Goal: Transaction & Acquisition: Purchase product/service

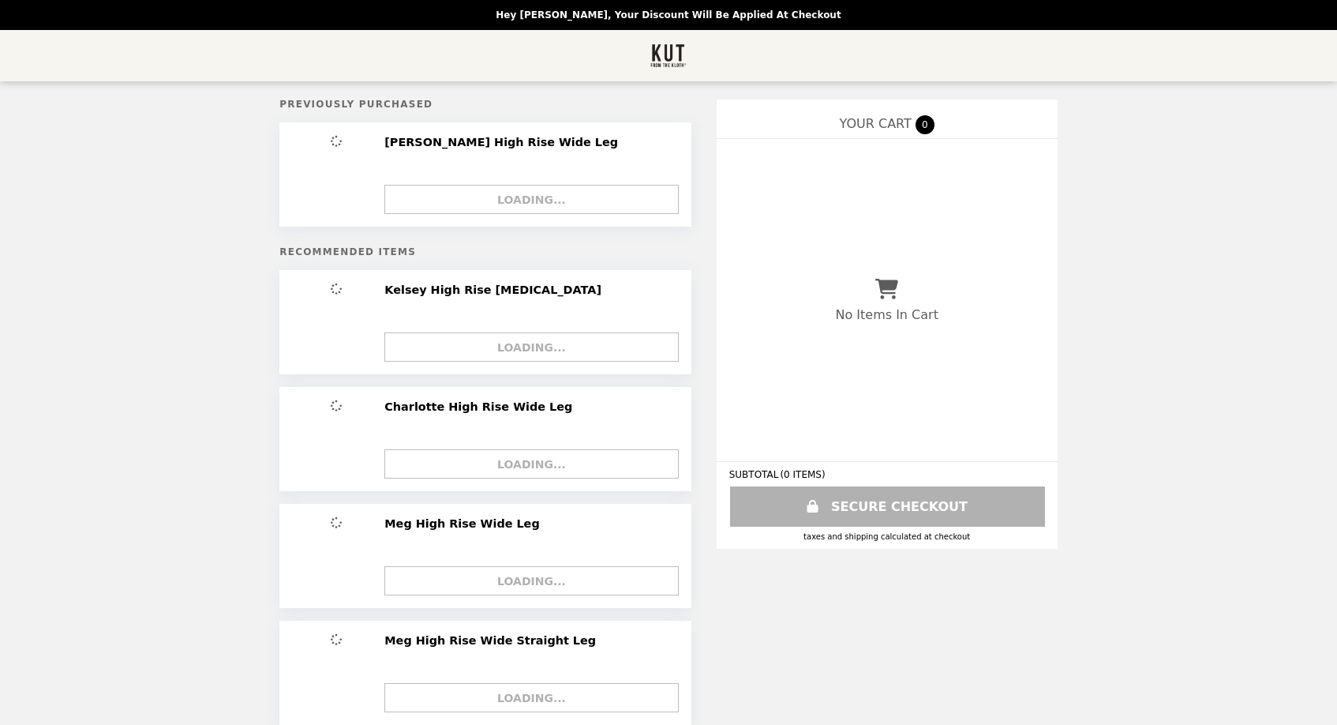
select select "**********"
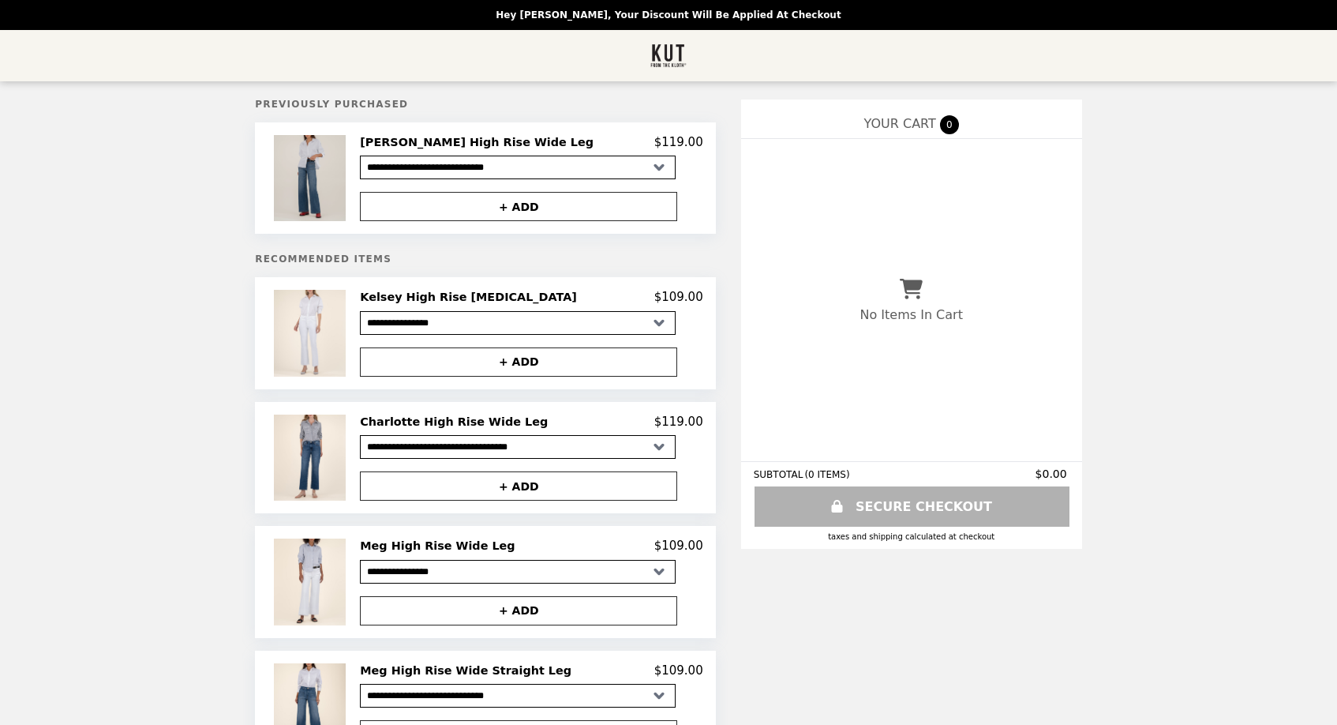
click at [350, 160] on img at bounding box center [312, 178] width 76 height 86
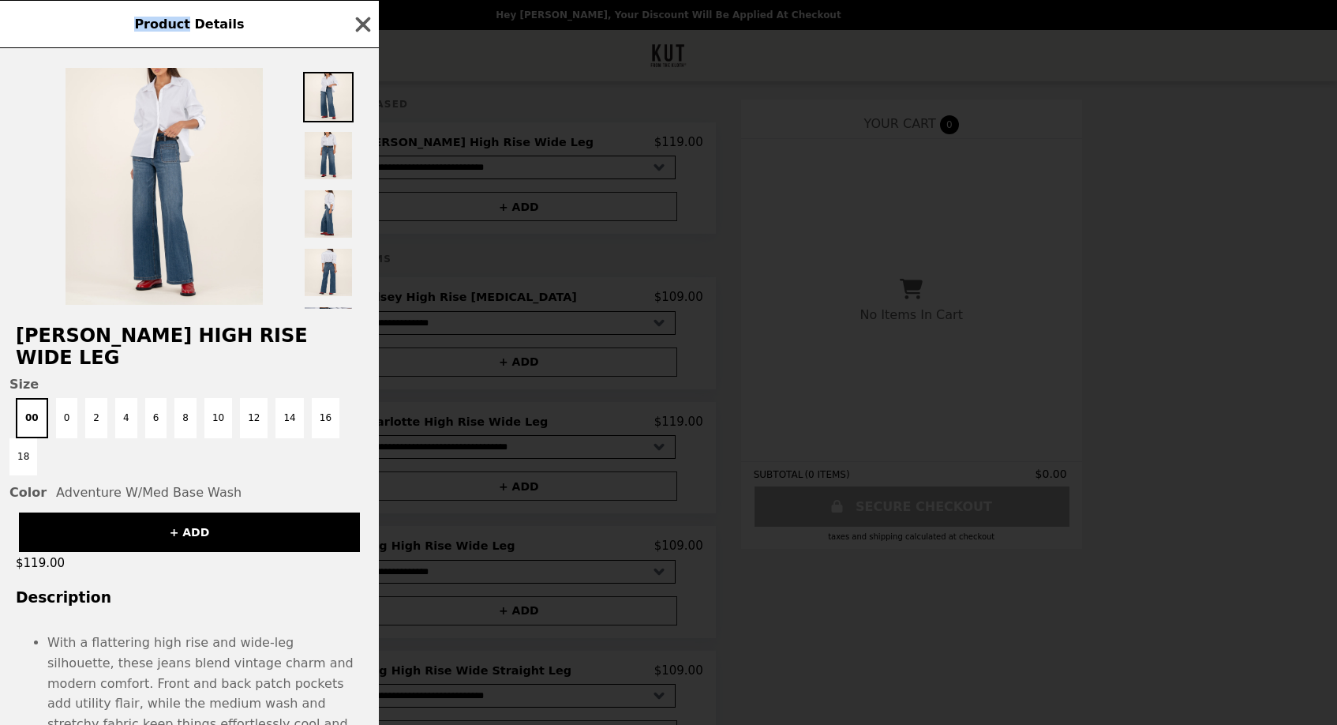
click at [367, 160] on div "Product Details [PERSON_NAME] High Rise Wide Leg Size 00 0 2 4 6 8 10 12 14 16 …" at bounding box center [668, 362] width 1337 height 725
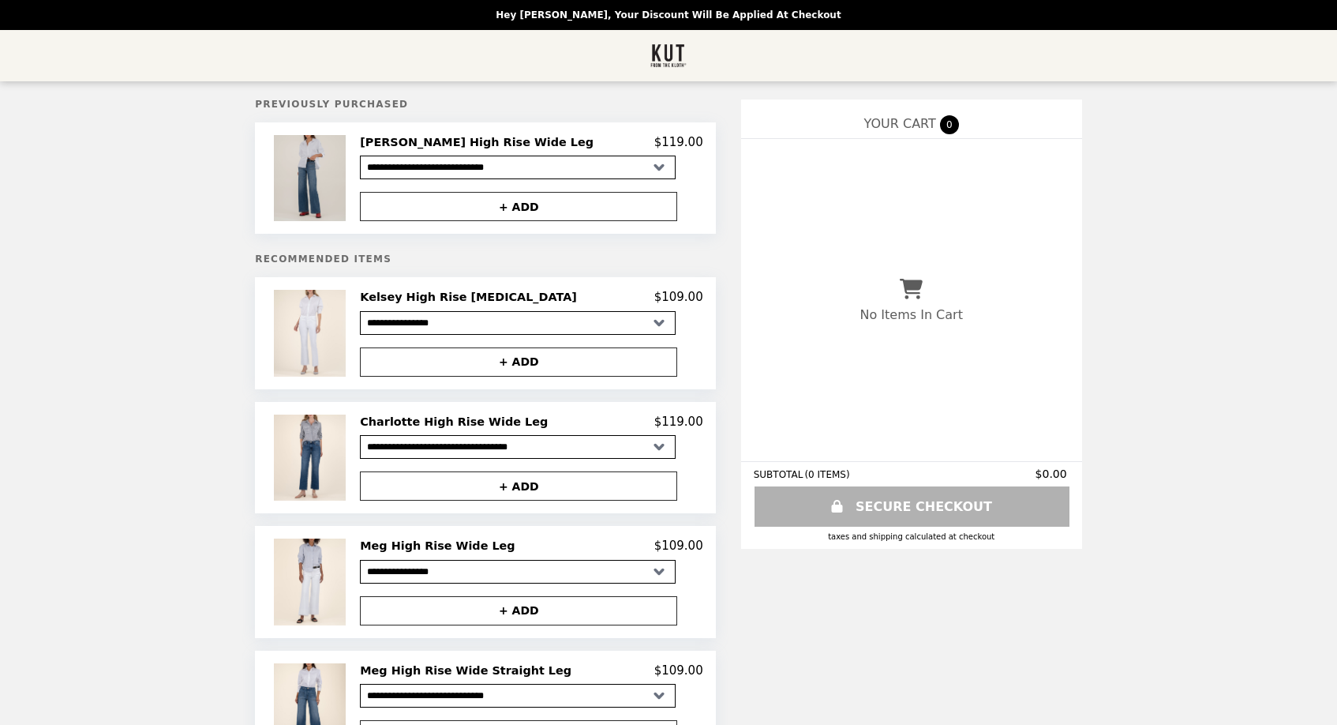
click at [350, 168] on img at bounding box center [312, 178] width 76 height 86
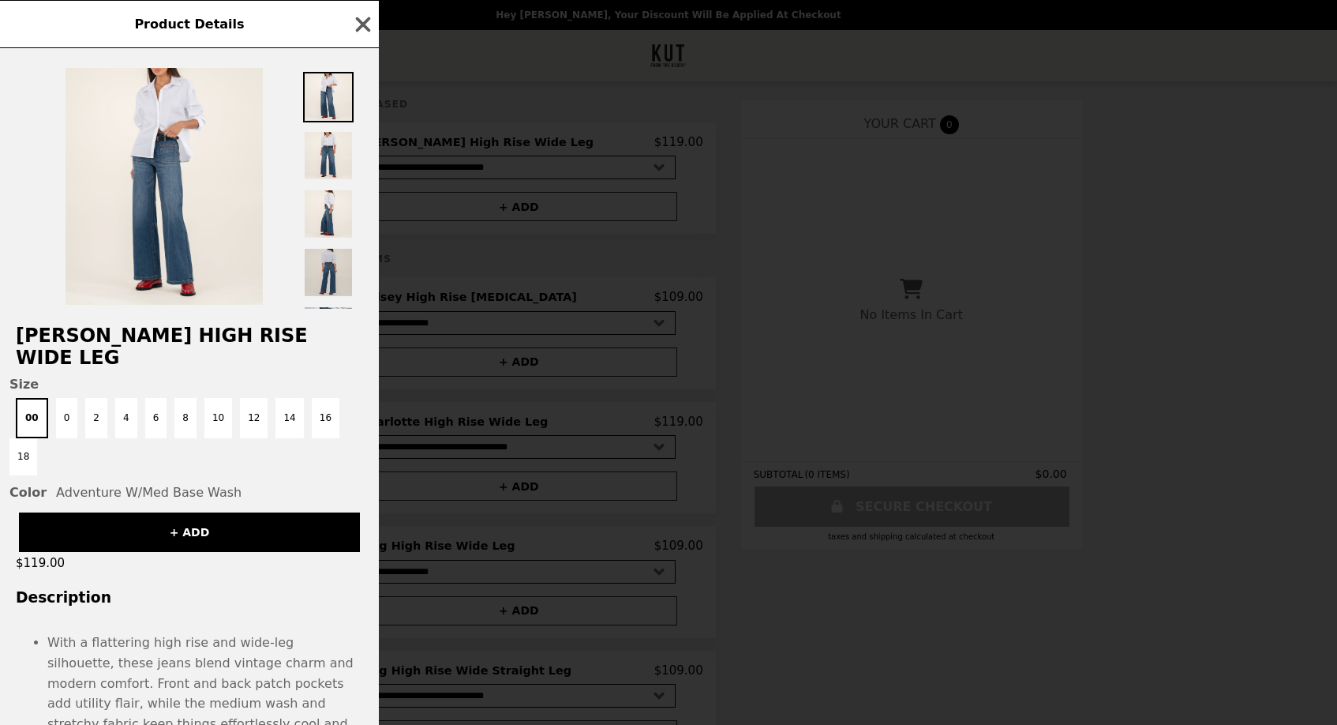
click at [332, 273] on img at bounding box center [328, 272] width 51 height 51
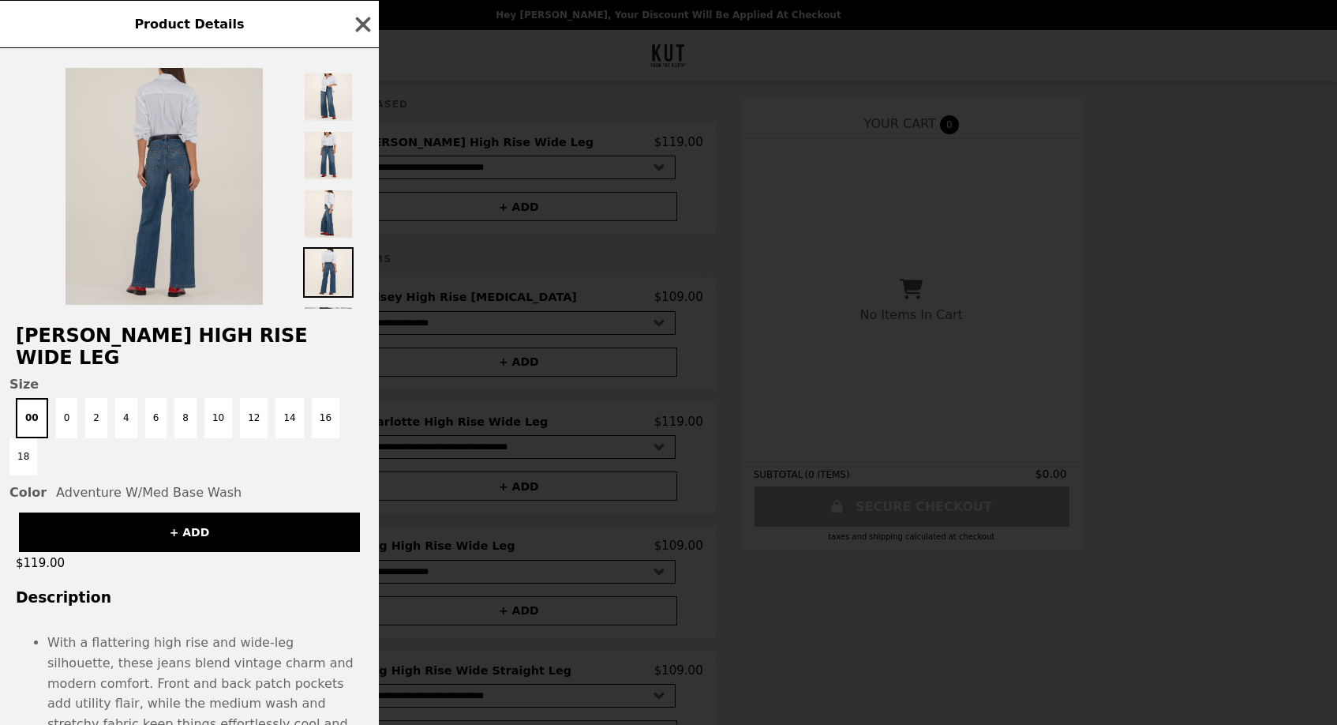
click at [177, 204] on img at bounding box center [164, 186] width 197 height 237
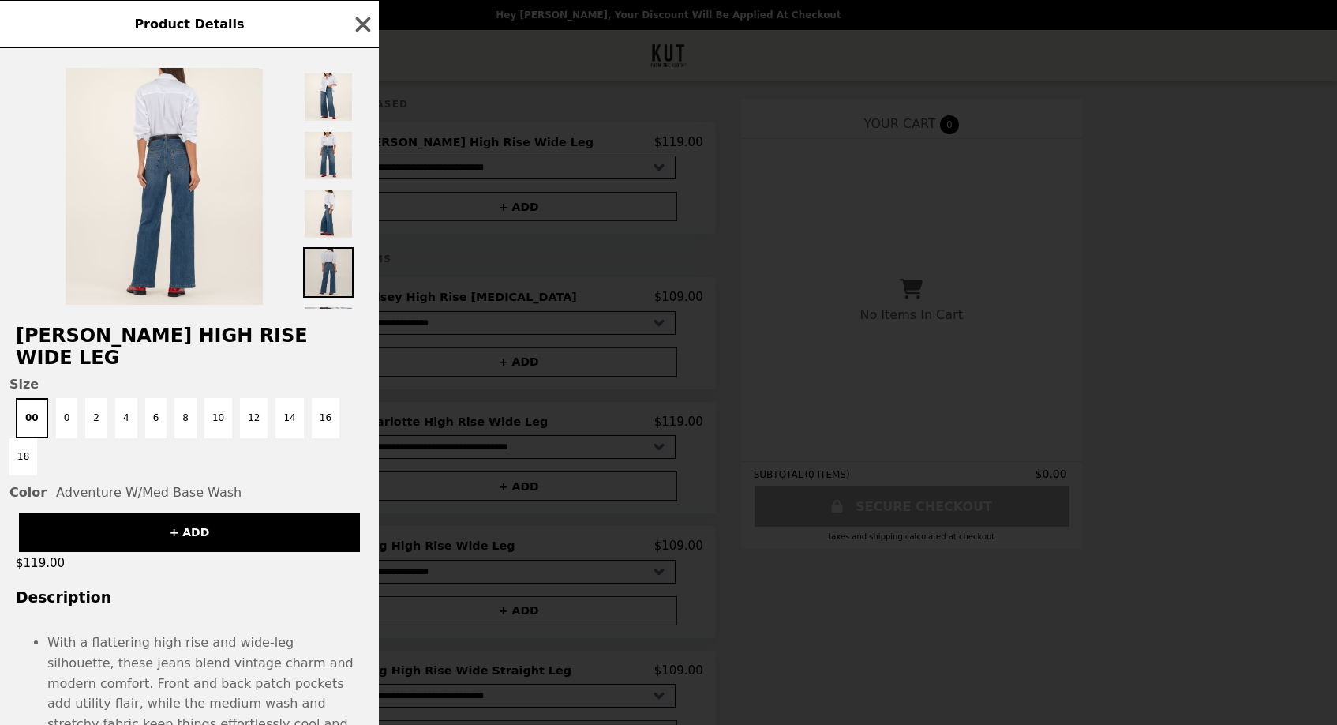
click at [326, 268] on img at bounding box center [328, 272] width 51 height 51
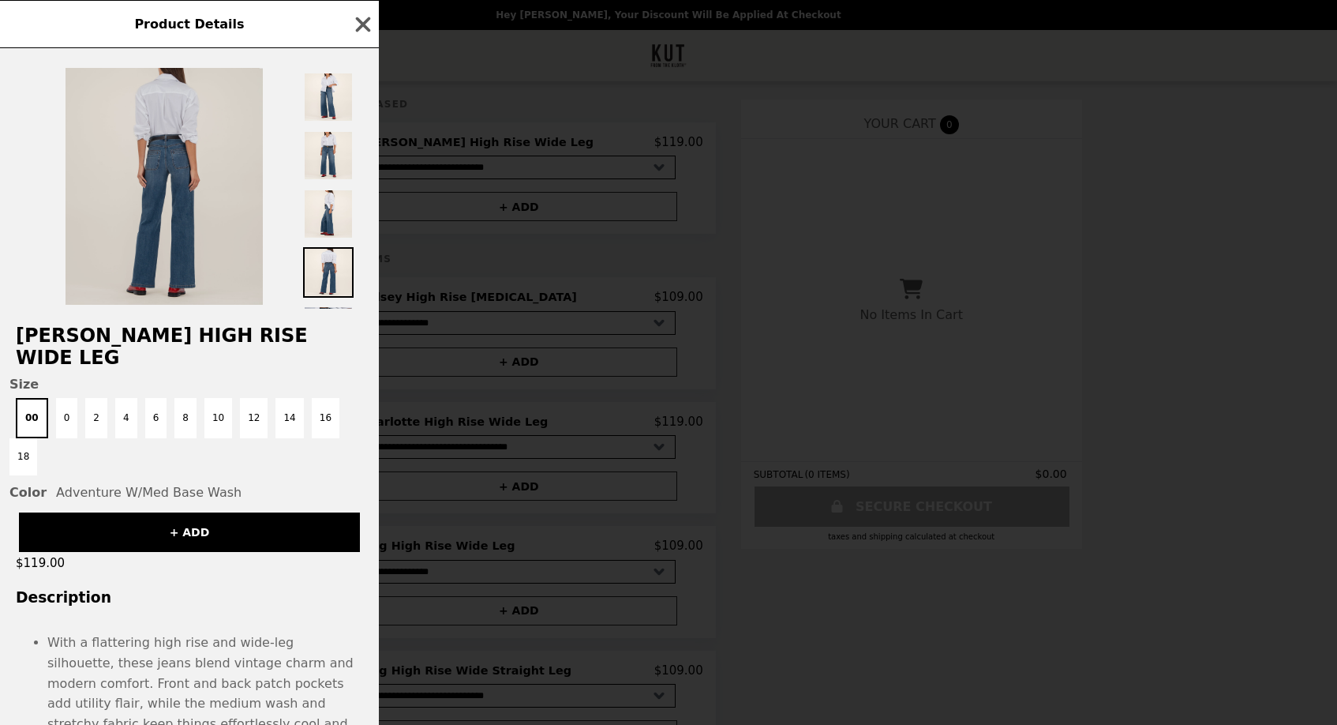
click at [162, 195] on img at bounding box center [164, 186] width 197 height 237
click at [163, 197] on img at bounding box center [164, 186] width 197 height 237
drag, startPoint x: 163, startPoint y: 197, endPoint x: 171, endPoint y: 189, distance: 10.0
click at [167, 163] on img at bounding box center [164, 186] width 197 height 237
click at [183, 159] on img at bounding box center [164, 186] width 197 height 237
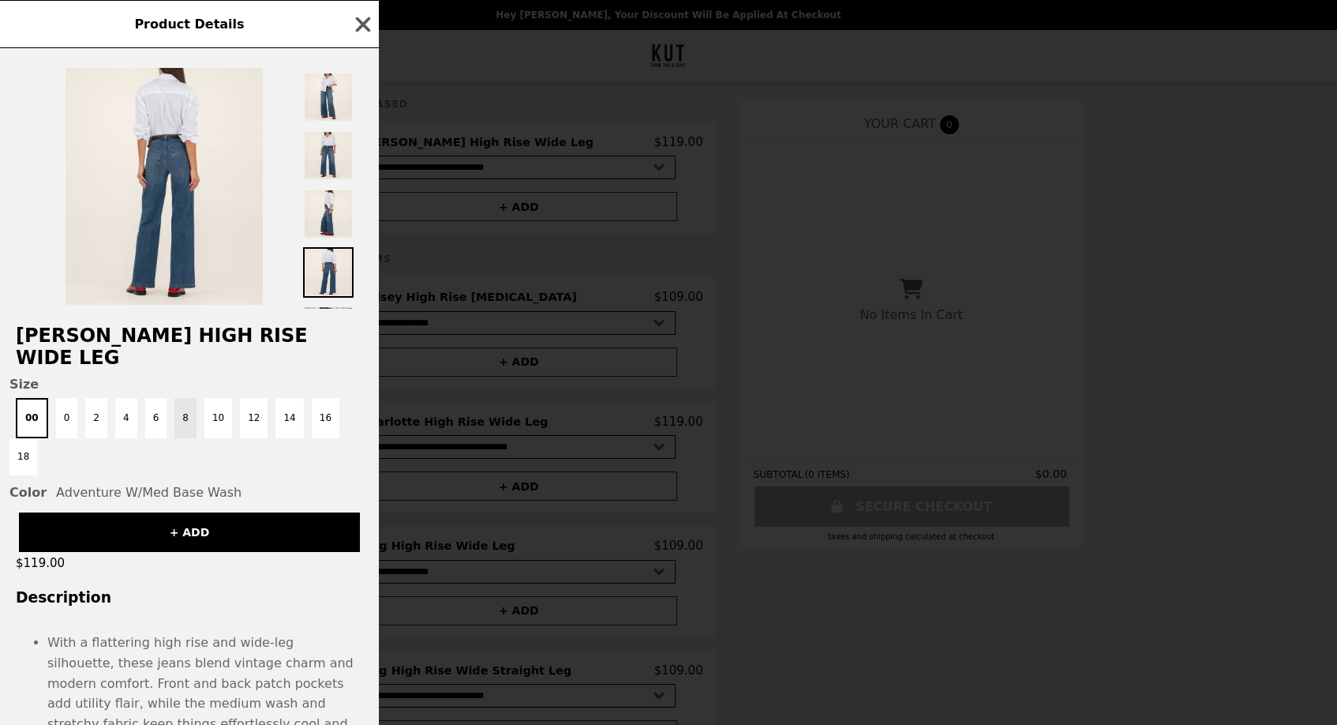
click at [184, 398] on button "8" at bounding box center [185, 418] width 22 height 40
